Goal: Transaction & Acquisition: Purchase product/service

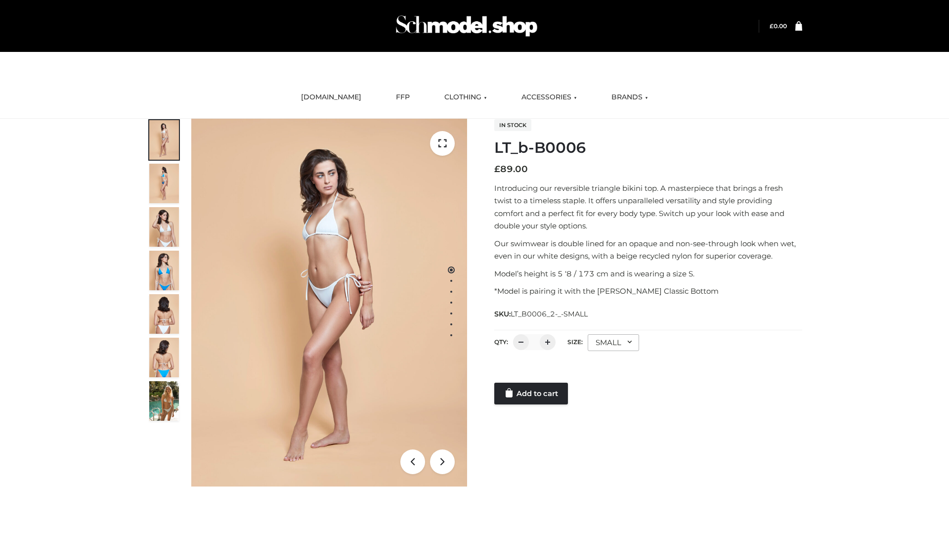
click at [532, 393] on link "Add to cart" at bounding box center [531, 393] width 74 height 22
